Goal: Find specific page/section: Find specific page/section

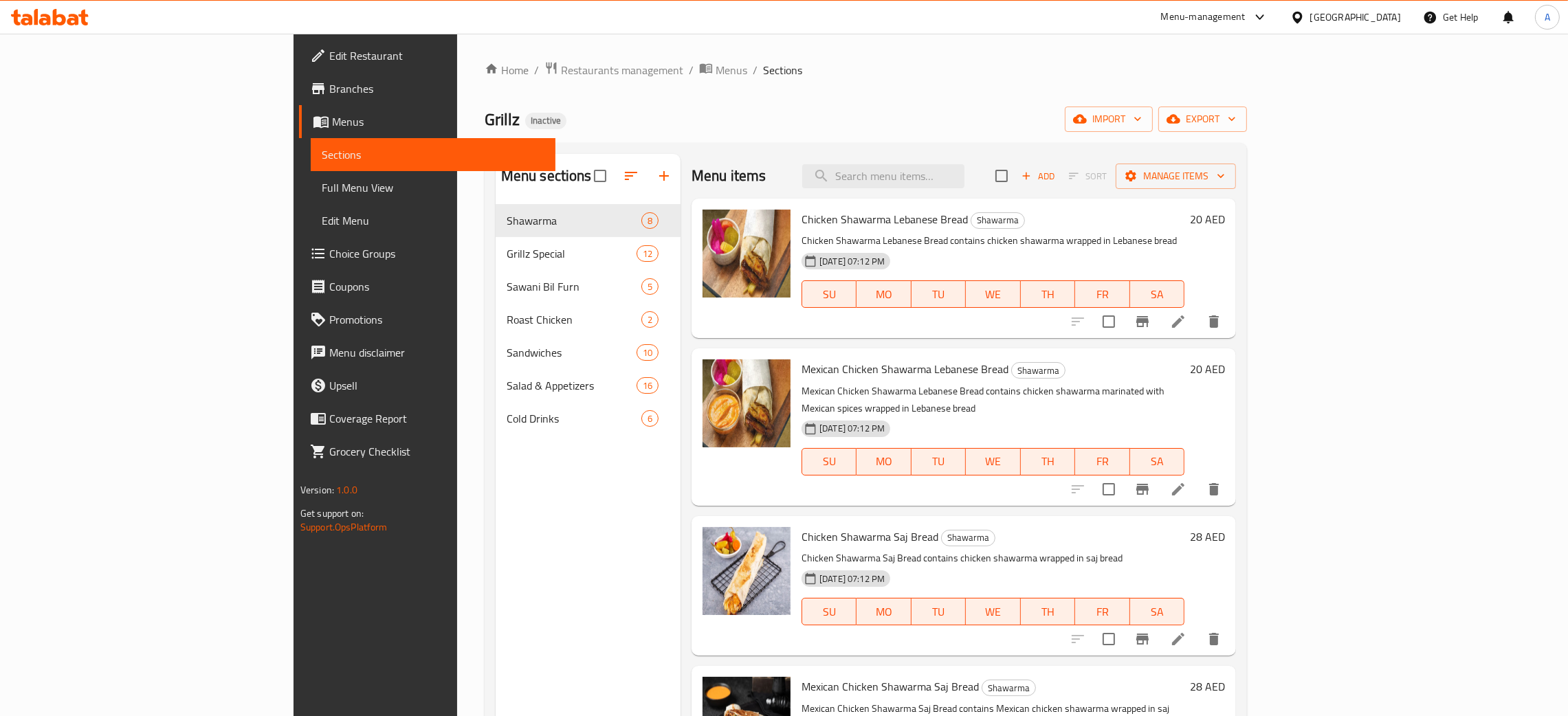
click at [1352, 12] on div "[GEOGRAPHIC_DATA]" at bounding box center [1355, 17] width 91 height 15
click at [1238, 140] on div "[GEOGRAPHIC_DATA]" at bounding box center [1296, 141] width 206 height 32
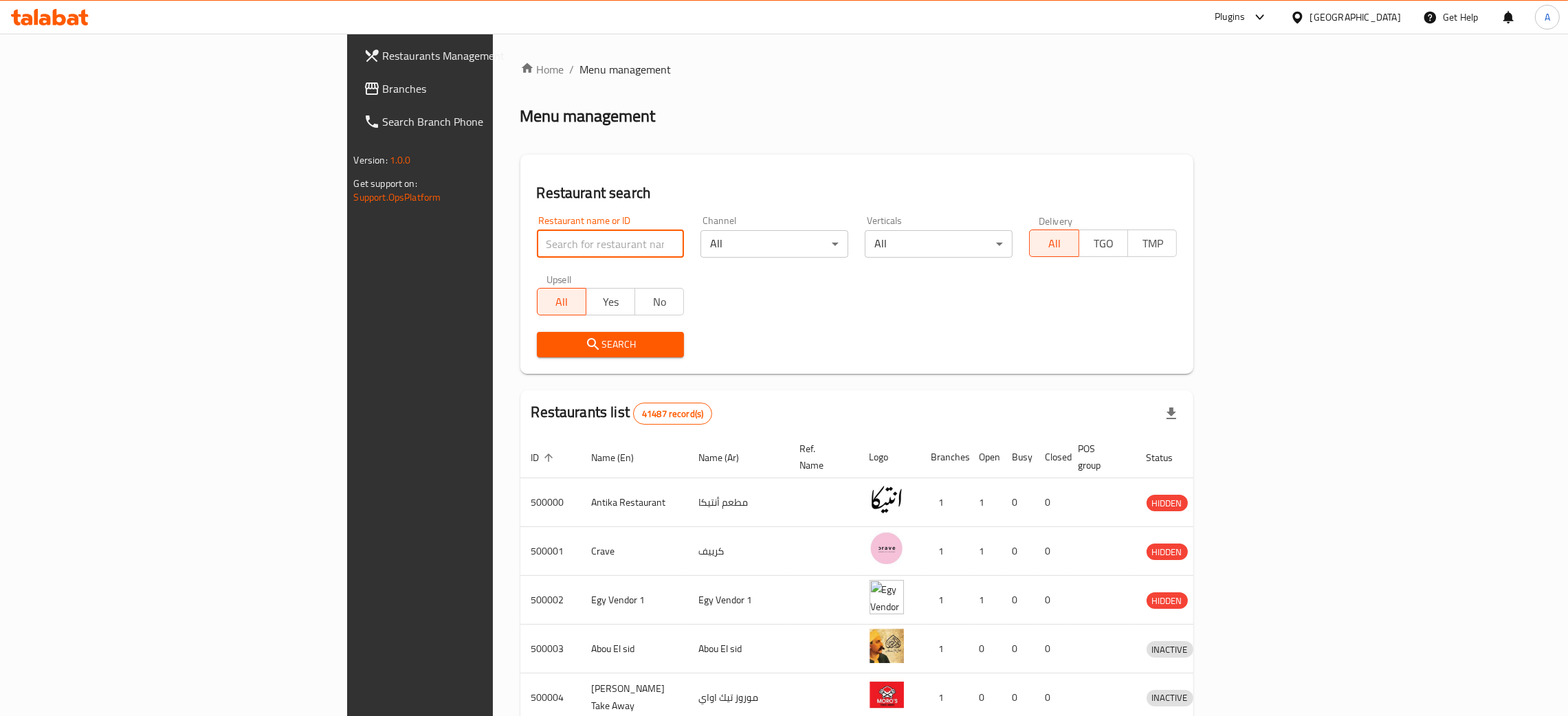
click at [536, 245] on input "search" at bounding box center [610, 243] width 148 height 28
paste input "707257"
type input "707257"
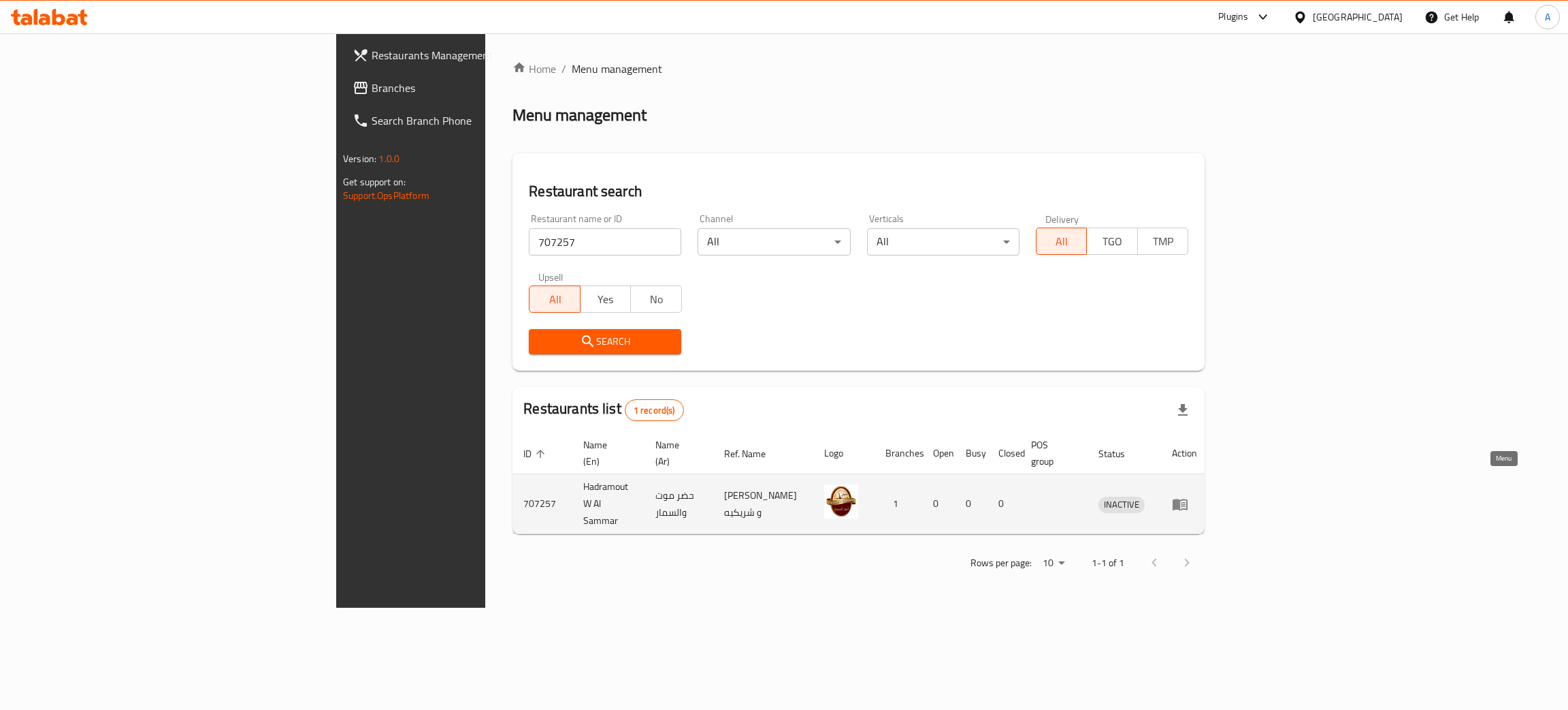
click at [1188, 498] on icon "enhanced table" at bounding box center [1180, 504] width 15 height 11
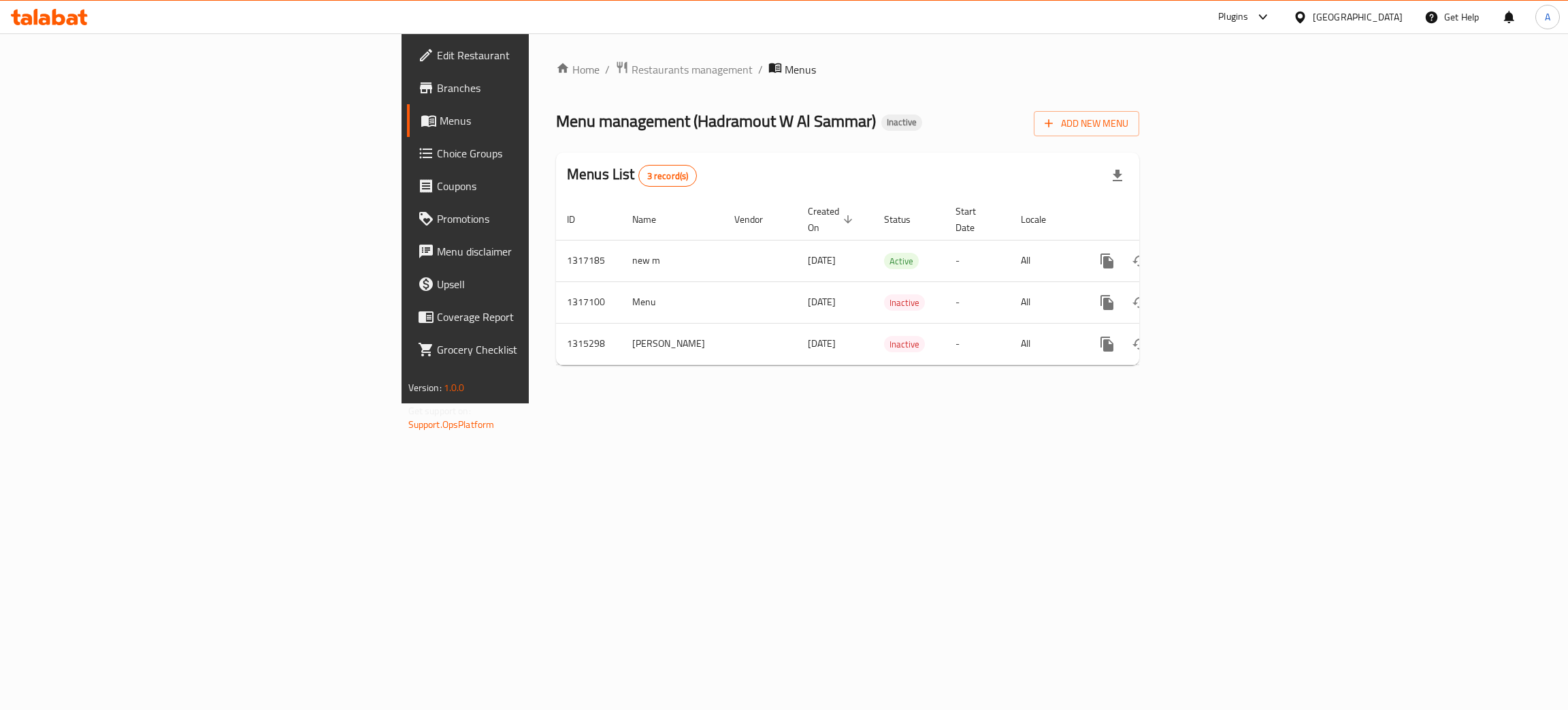
click at [437, 93] on span "Branches" at bounding box center [544, 87] width 215 height 16
